Goal: Information Seeking & Learning: Find specific fact

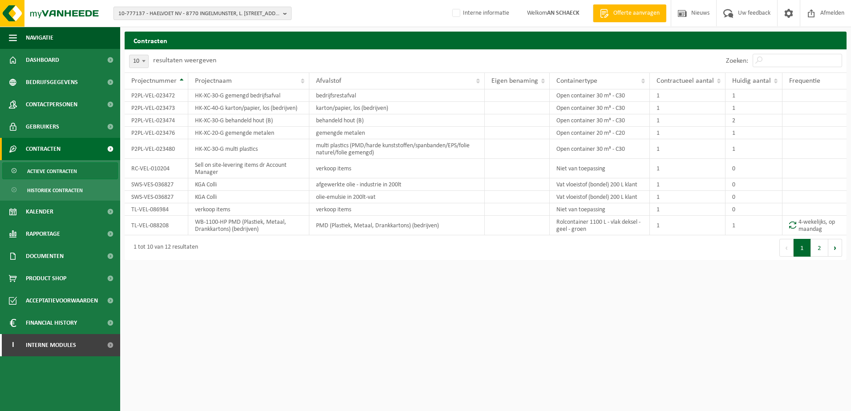
click at [155, 14] on span "10-777137 - HAELVOET NV - 8770 INGELMUNSTER, L. BEKAERTSTRAAT 8" at bounding box center [198, 13] width 161 height 13
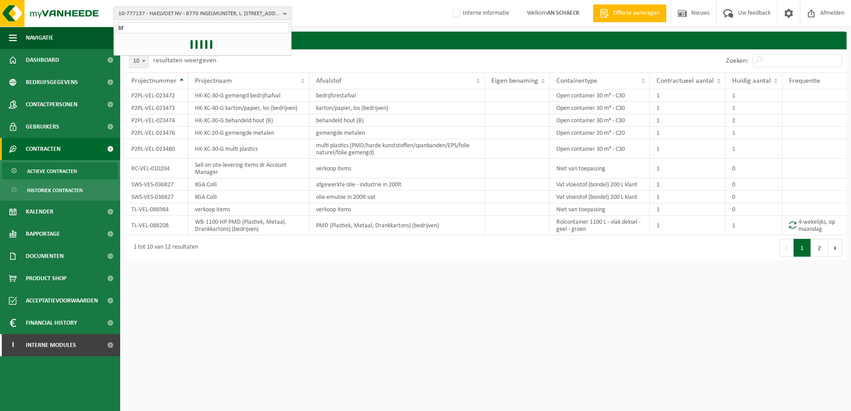
type input "bfs"
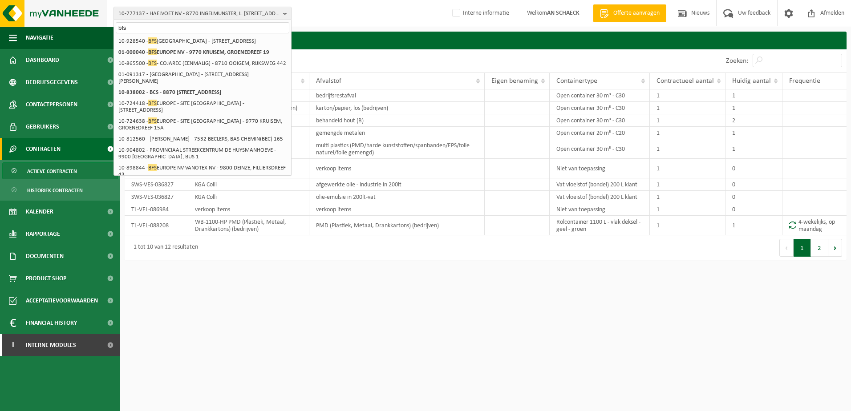
drag, startPoint x: 139, startPoint y: 25, endPoint x: 36, endPoint y: 16, distance: 104.0
click at [36, 16] on div "10-777137 - HAELVOET NV - 8770 INGELMUNSTER, L. BEKAERTSTRAAT 8 bfs 10-777137 -…" at bounding box center [425, 13] width 851 height 27
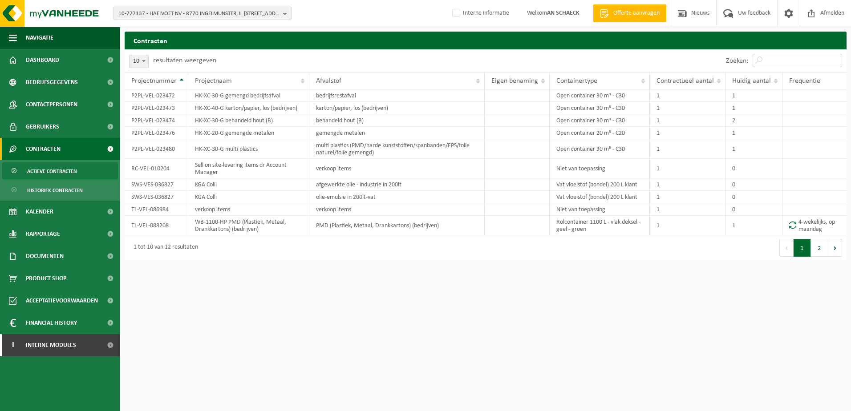
click at [168, 14] on span "10-777137 - HAELVOET NV - 8770 INGELMUNSTER, L. BEKAERTSTRAAT 8" at bounding box center [198, 13] width 161 height 13
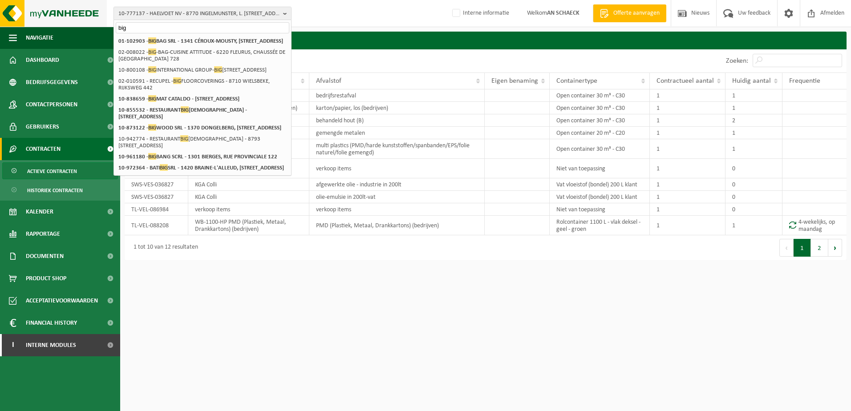
drag, startPoint x: 144, startPoint y: 30, endPoint x: 76, endPoint y: 16, distance: 69.9
click at [78, 20] on div "10-777137 - HAELVOET NV - 8770 INGELMUNSTER, L. BEKAERTSTRAAT 8 big 10-777137 -…" at bounding box center [425, 13] width 851 height 27
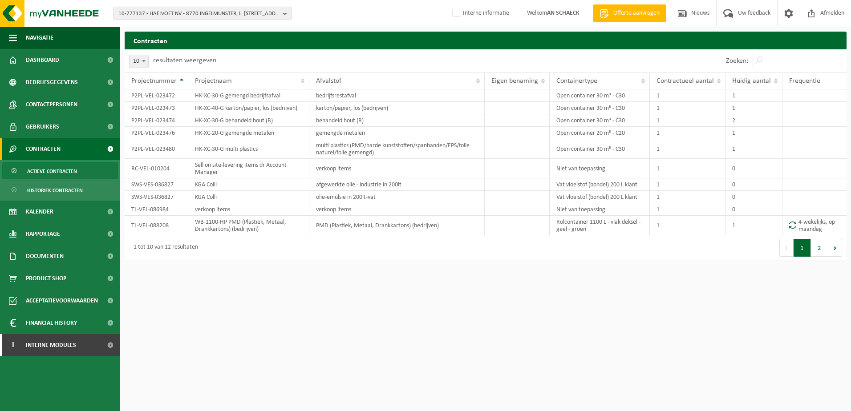
click at [157, 17] on span "10-777137 - HAELVOET NV - 8770 INGELMUNSTER, L. BEKAERTSTRAAT 8" at bounding box center [198, 13] width 161 height 13
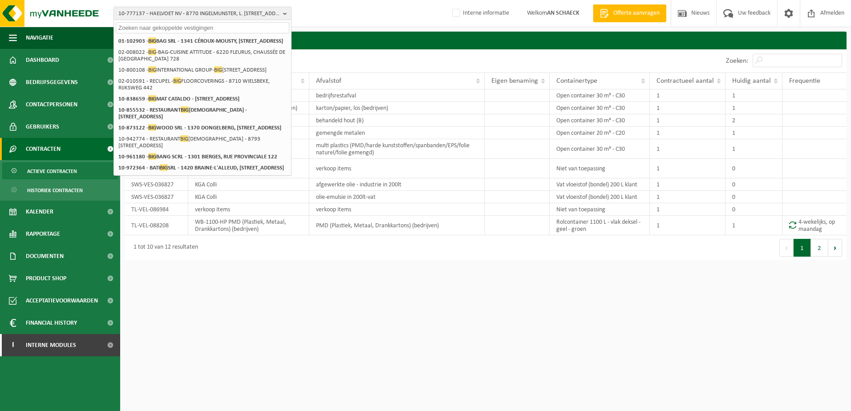
click at [165, 28] on input "text" at bounding box center [203, 27] width 174 height 11
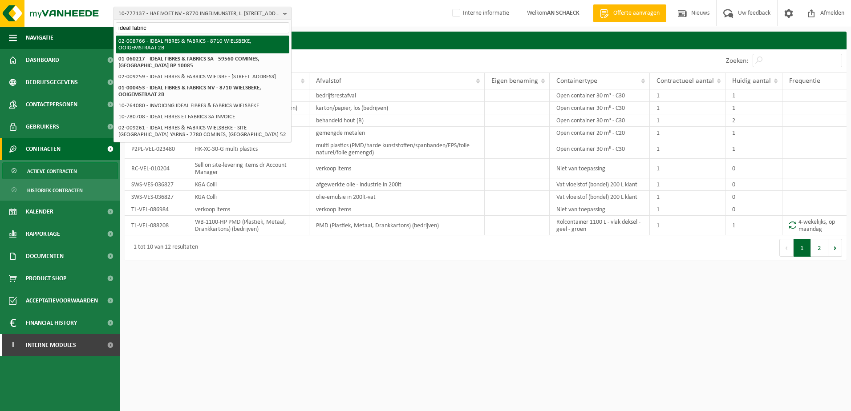
type input "ideal fabric"
click at [158, 46] on li "02-008766 - IDEAL FIBRES & FABRICS - 8710 WIELSBEKE, OOIGEMSTRAAT 2B" at bounding box center [203, 45] width 174 height 18
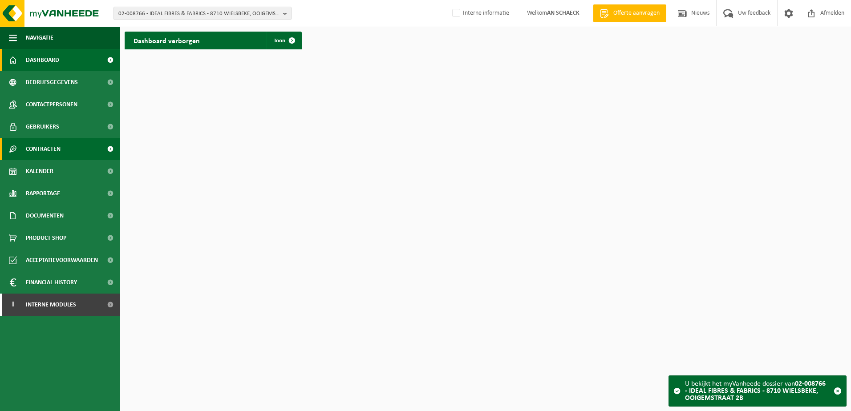
click at [57, 145] on span "Contracten" at bounding box center [43, 149] width 35 height 22
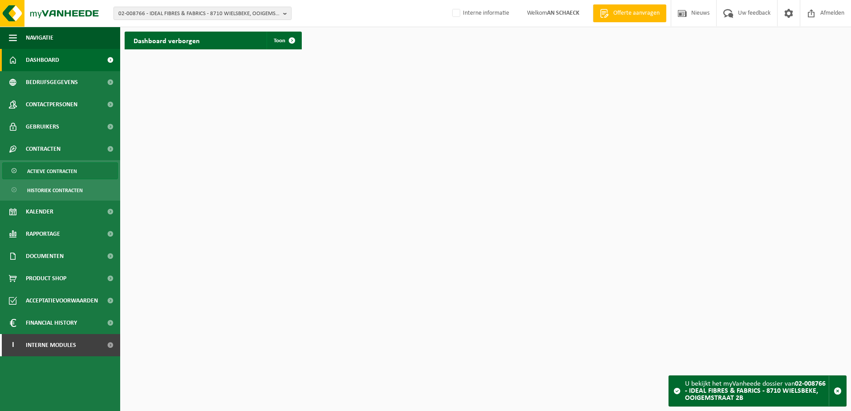
click at [48, 176] on span "Actieve contracten" at bounding box center [52, 171] width 50 height 17
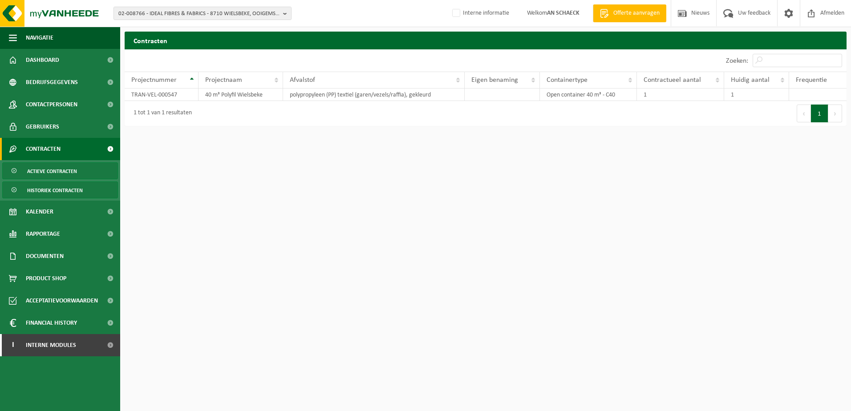
click at [56, 193] on span "Historiek contracten" at bounding box center [55, 190] width 56 height 17
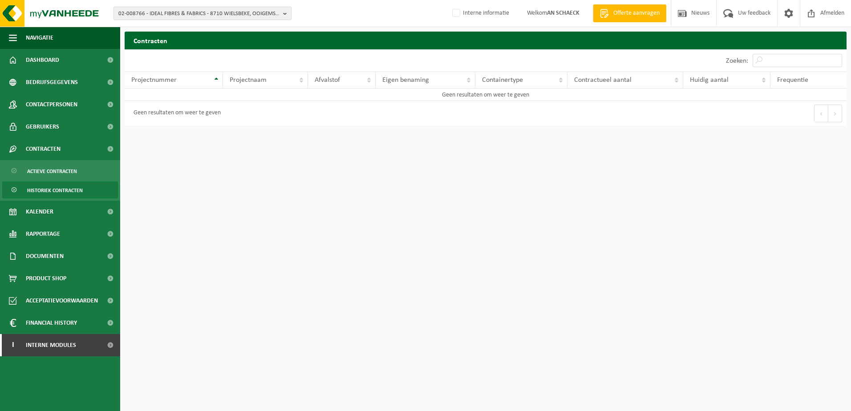
click at [177, 12] on span "02-008766 - IDEAL FIBRES & FABRICS - 8710 WIELSBEKE, OOIGEMSTRAAT 2B" at bounding box center [198, 13] width 161 height 13
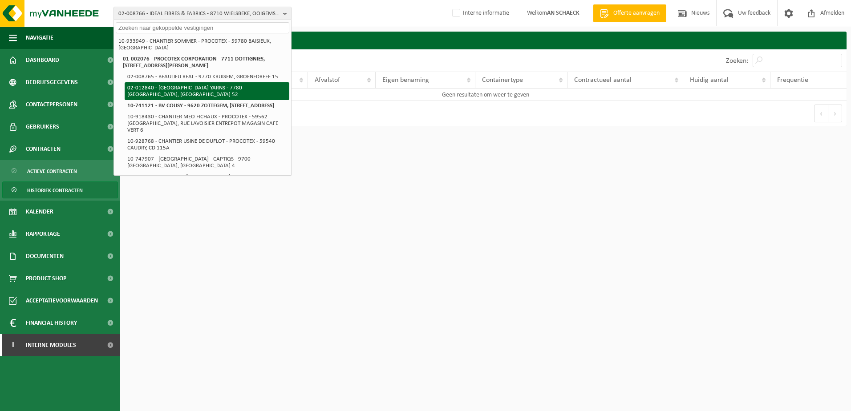
click at [209, 88] on li "02-012840 - [GEOGRAPHIC_DATA] YARNS - 7780 [GEOGRAPHIC_DATA], [GEOGRAPHIC_DATA]…" at bounding box center [207, 91] width 165 height 18
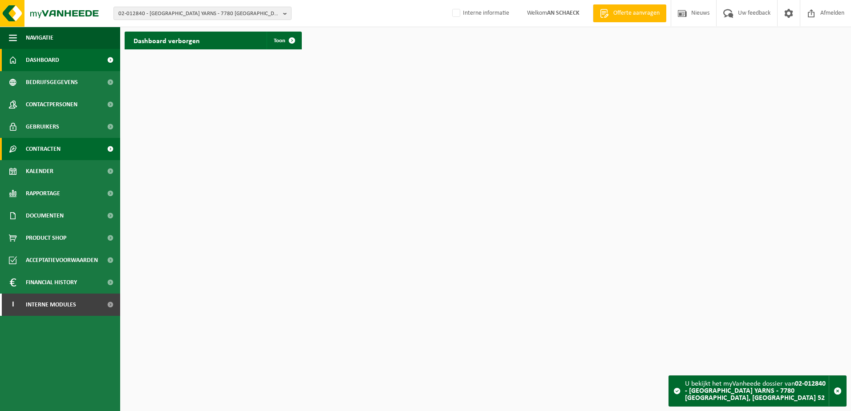
click at [48, 150] on span "Contracten" at bounding box center [43, 149] width 35 height 22
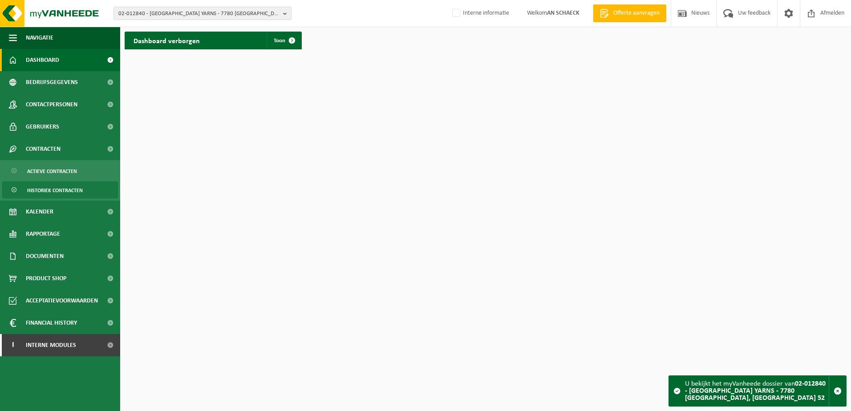
click at [48, 192] on span "Historiek contracten" at bounding box center [55, 190] width 56 height 17
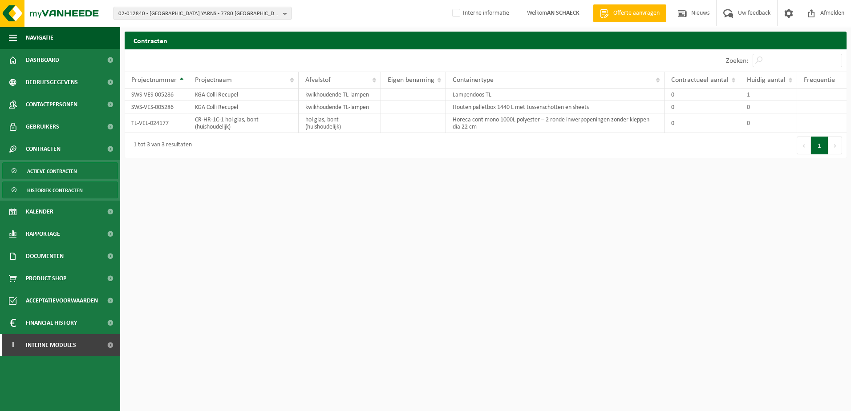
click at [55, 167] on span "Actieve contracten" at bounding box center [52, 171] width 50 height 17
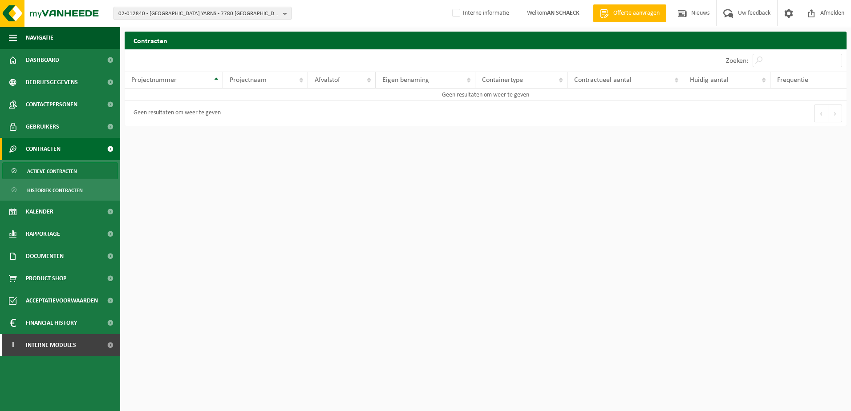
click at [61, 189] on span "Historiek contracten" at bounding box center [55, 190] width 56 height 17
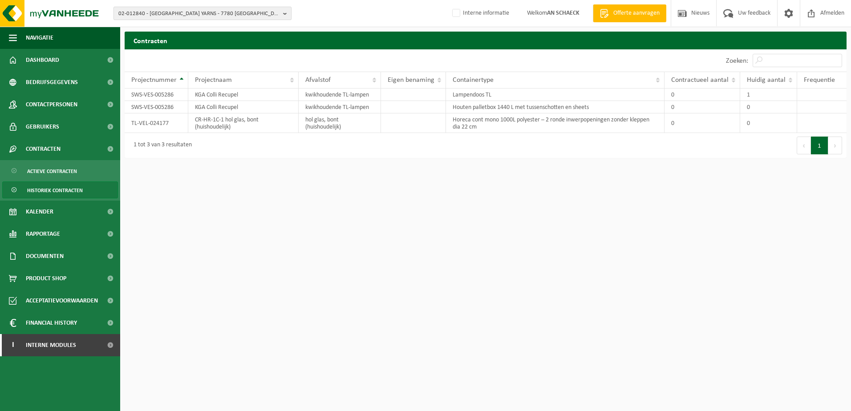
click at [215, 9] on span "02-012840 - [GEOGRAPHIC_DATA] YARNS - 7780 [GEOGRAPHIC_DATA], [GEOGRAPHIC_DATA]…" at bounding box center [198, 13] width 161 height 13
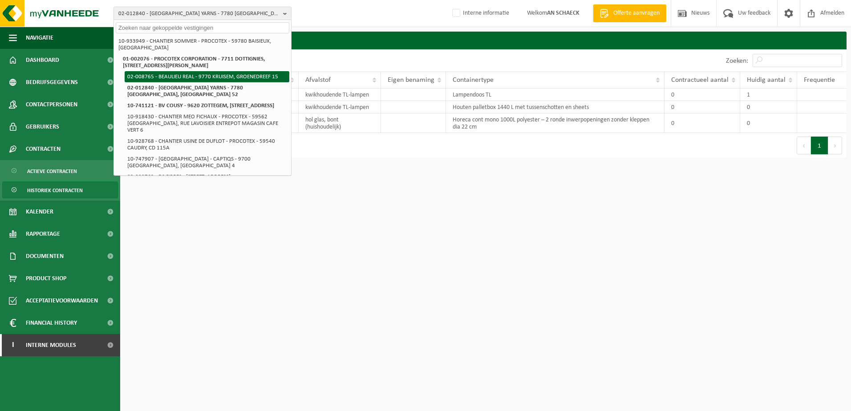
click at [203, 80] on li "02-008765 - BEAULIEU REAL - 9770 KRUISEM, GROENEDREEF 15" at bounding box center [207, 76] width 165 height 11
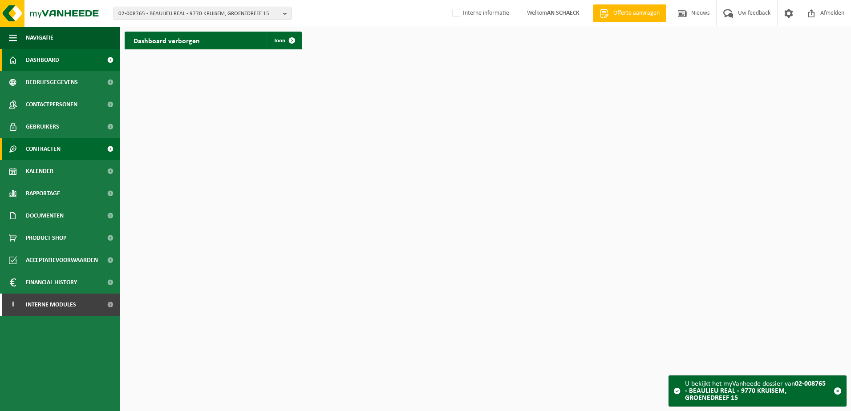
click at [54, 149] on span "Contracten" at bounding box center [43, 149] width 35 height 22
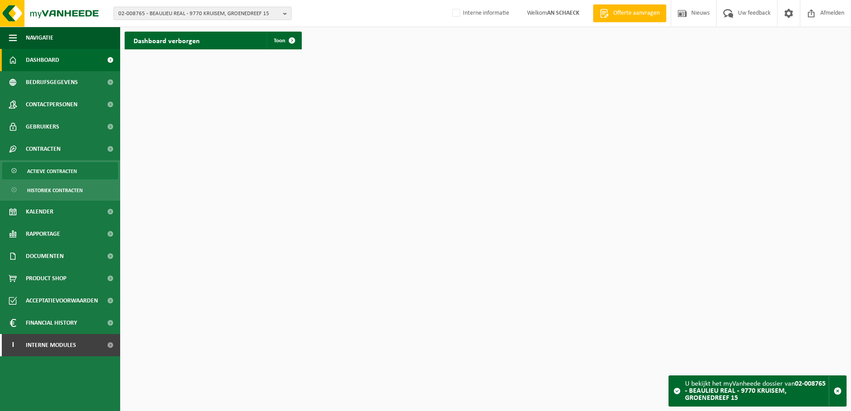
click at [46, 174] on span "Actieve contracten" at bounding box center [52, 171] width 50 height 17
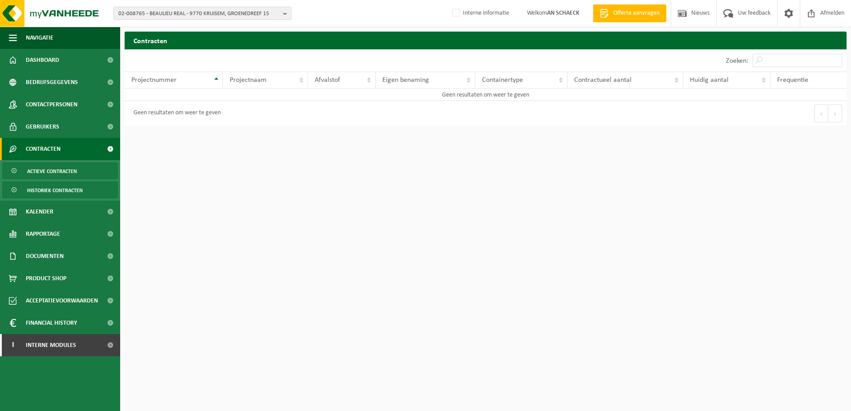
click at [72, 191] on span "Historiek contracten" at bounding box center [55, 190] width 56 height 17
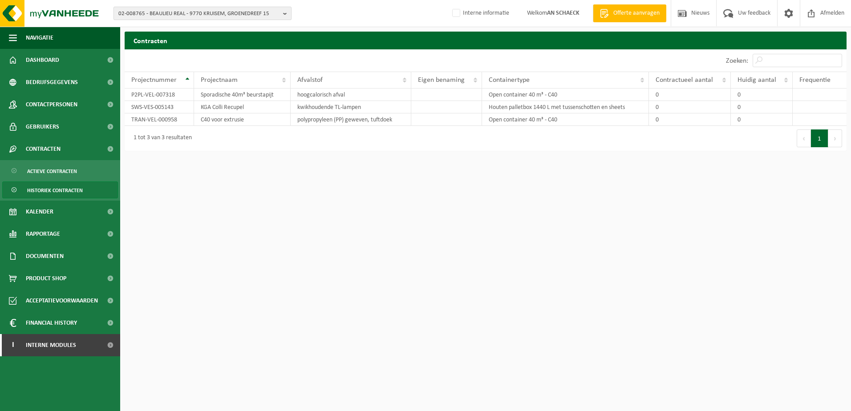
click at [221, 16] on span "02-008765 - BEAULIEU REAL - 9770 KRUISEM, GROENEDREEF 15" at bounding box center [198, 13] width 161 height 13
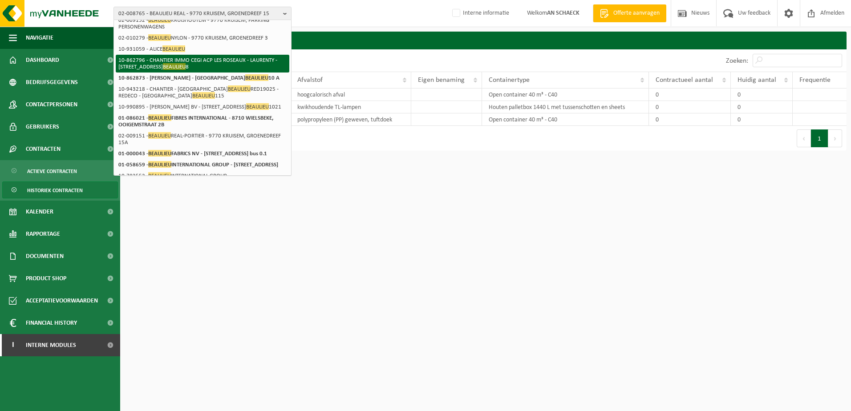
scroll to position [89, 0]
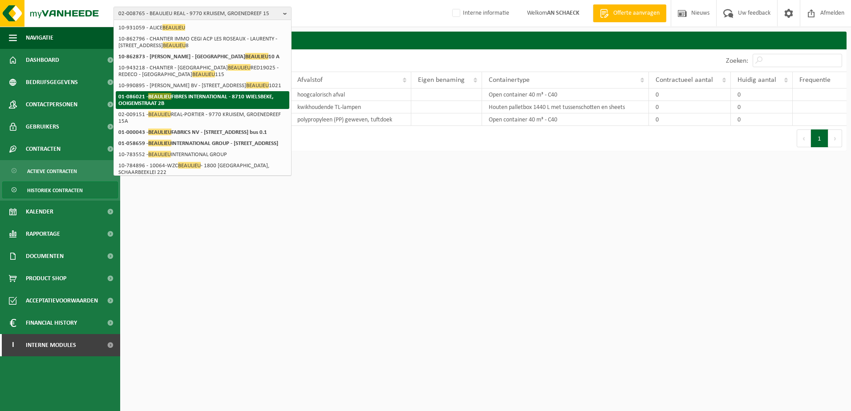
type input "beaulieu"
click at [200, 109] on li "01-086021 - BEAULIEU FIBRES INTERNATIONAL - 8710 WIELSBEKE, OOIGEMSTRAAT 2B" at bounding box center [203, 100] width 174 height 18
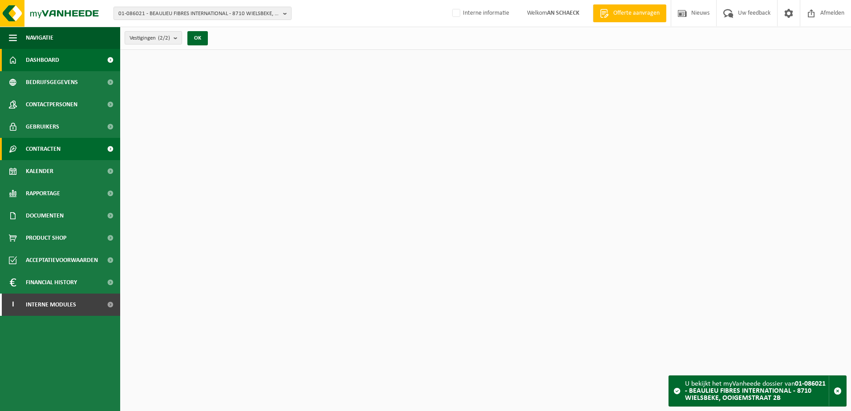
click at [39, 155] on span "Contracten" at bounding box center [43, 149] width 35 height 22
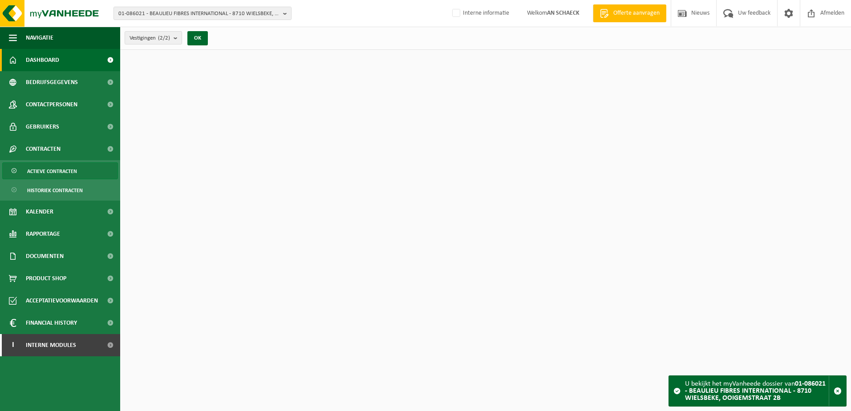
click at [38, 173] on span "Actieve contracten" at bounding box center [52, 171] width 50 height 17
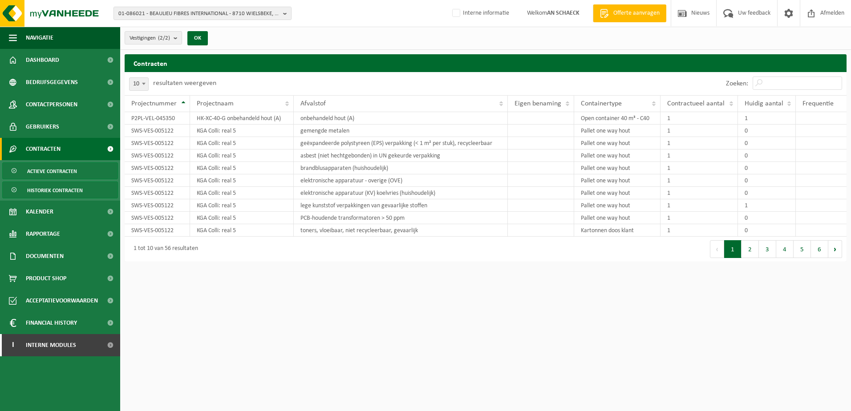
click at [60, 191] on span "Historiek contracten" at bounding box center [55, 190] width 56 height 17
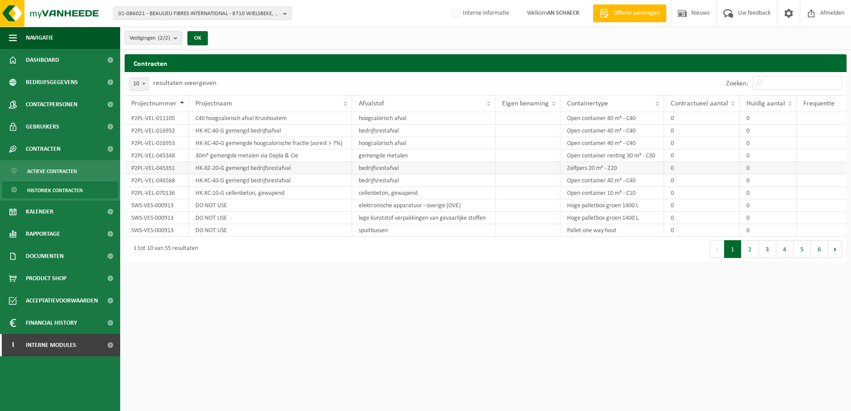
click at [594, 167] on td "Zelfpers 20 m³ - Z20" at bounding box center [612, 168] width 104 height 12
drag, startPoint x: 609, startPoint y: 168, endPoint x: 619, endPoint y: 168, distance: 10.2
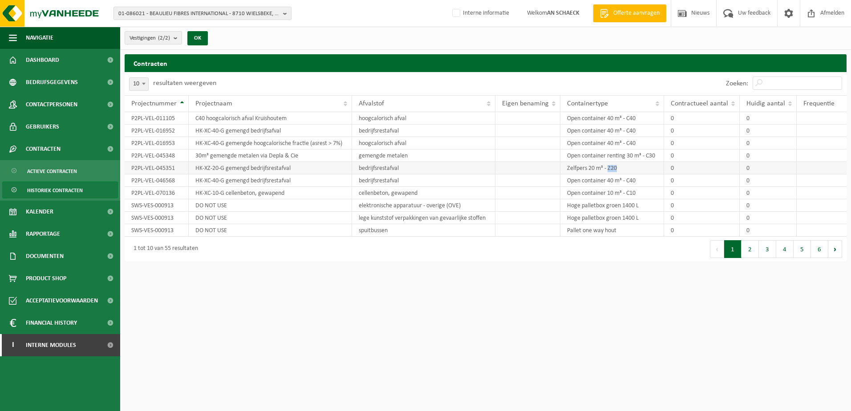
click at [619, 168] on td "Zelfpers 20 m³ - Z20" at bounding box center [612, 168] width 104 height 12
drag, startPoint x: 619, startPoint y: 168, endPoint x: 614, endPoint y: 165, distance: 6.2
copy td "Z20"
